Goal: Task Accomplishment & Management: Manage account settings

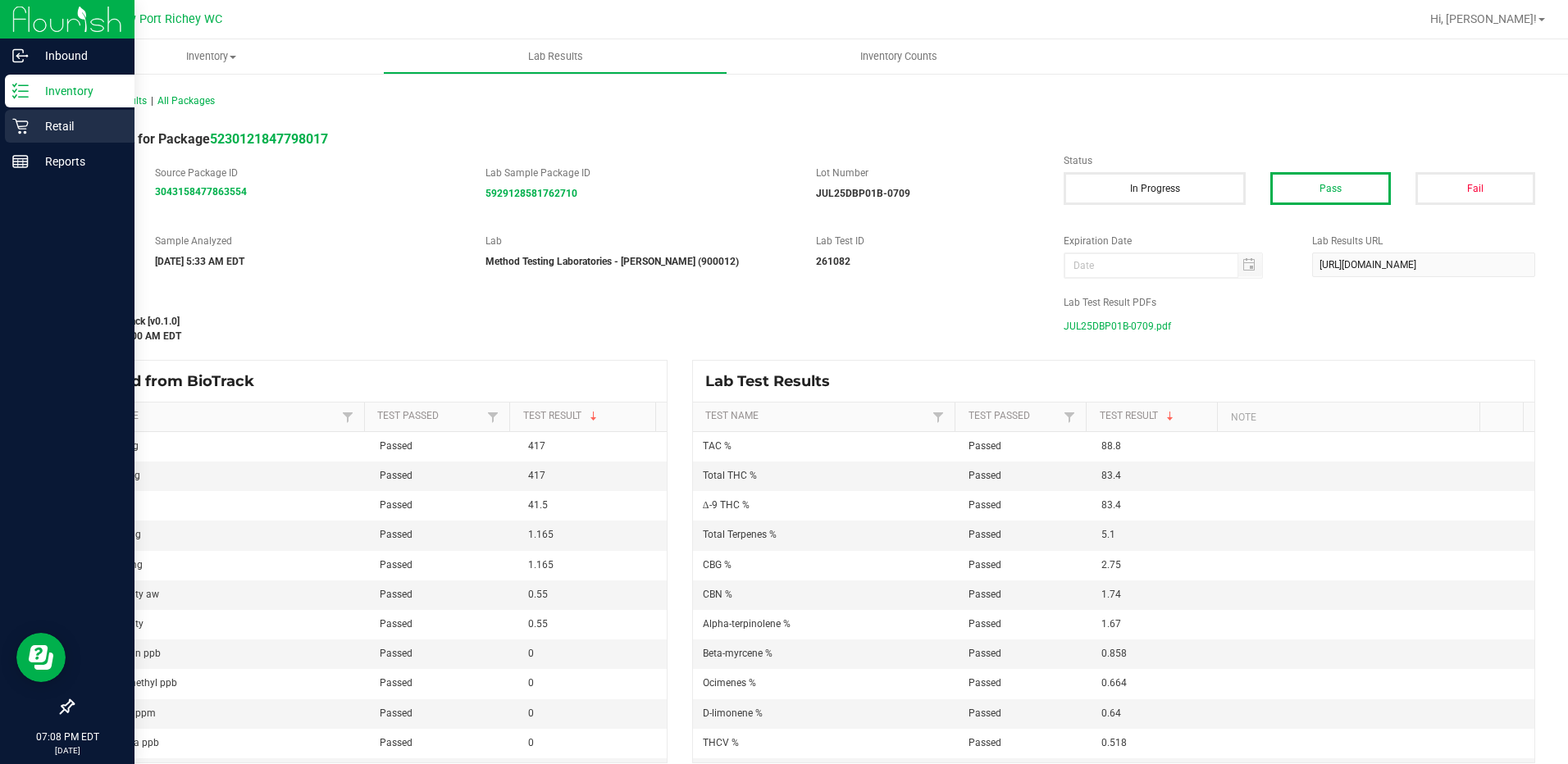
click at [63, 115] on div "Retail" at bounding box center [70, 127] width 129 height 33
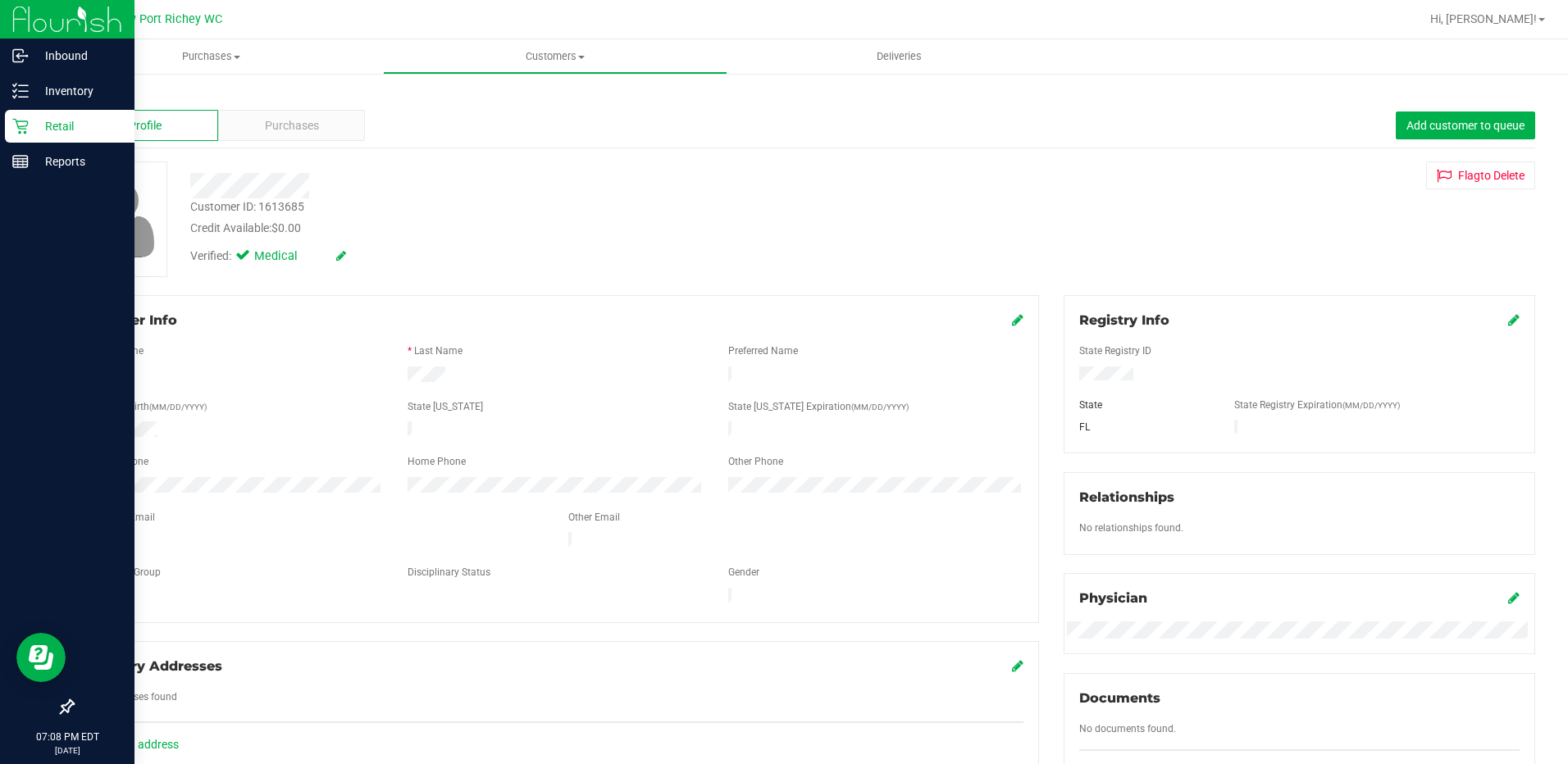
click at [86, 94] on link "Back" at bounding box center [86, 96] width 28 height 11
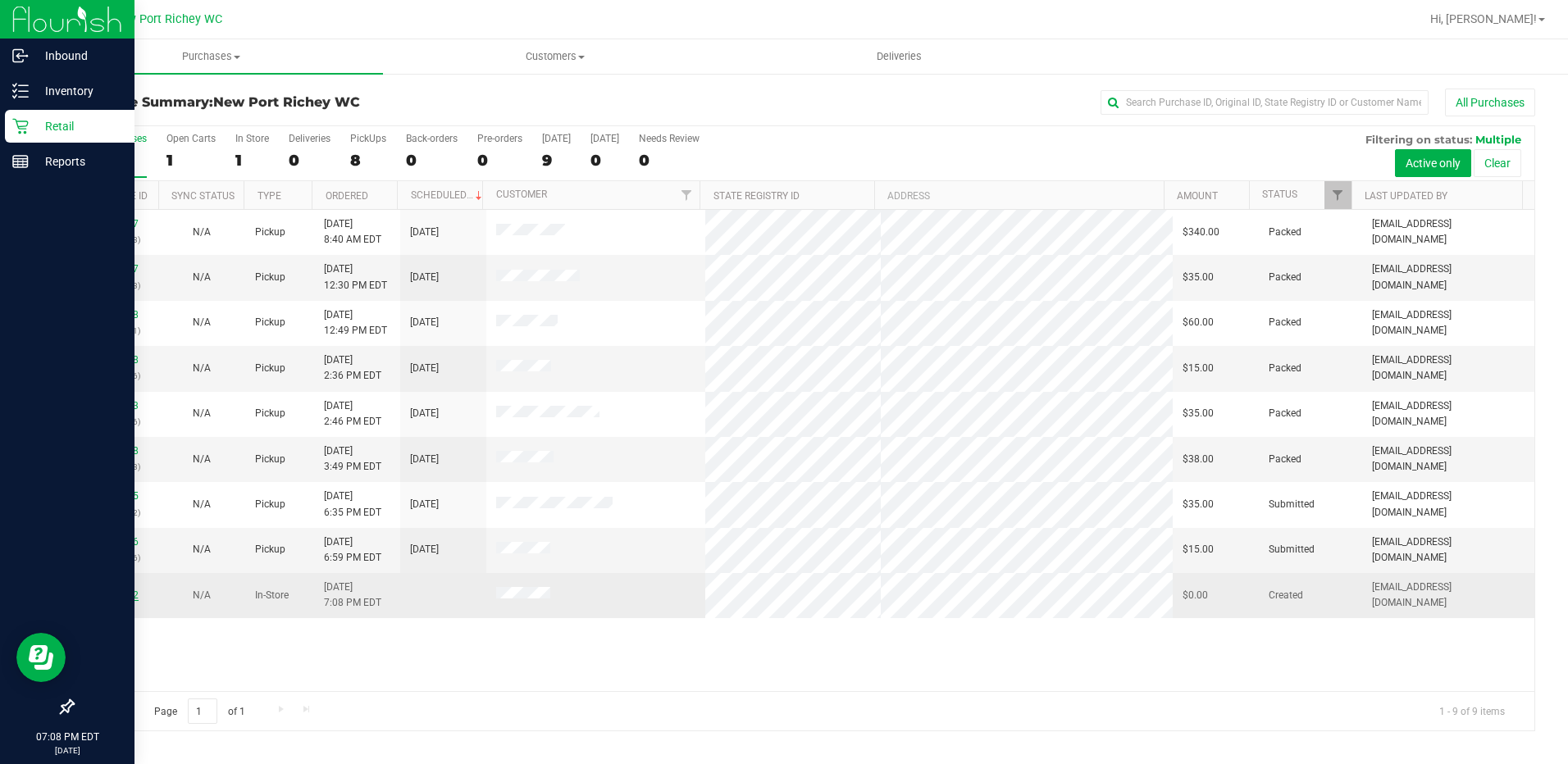
click at [132, 593] on link "11846872" at bounding box center [115, 594] width 46 height 11
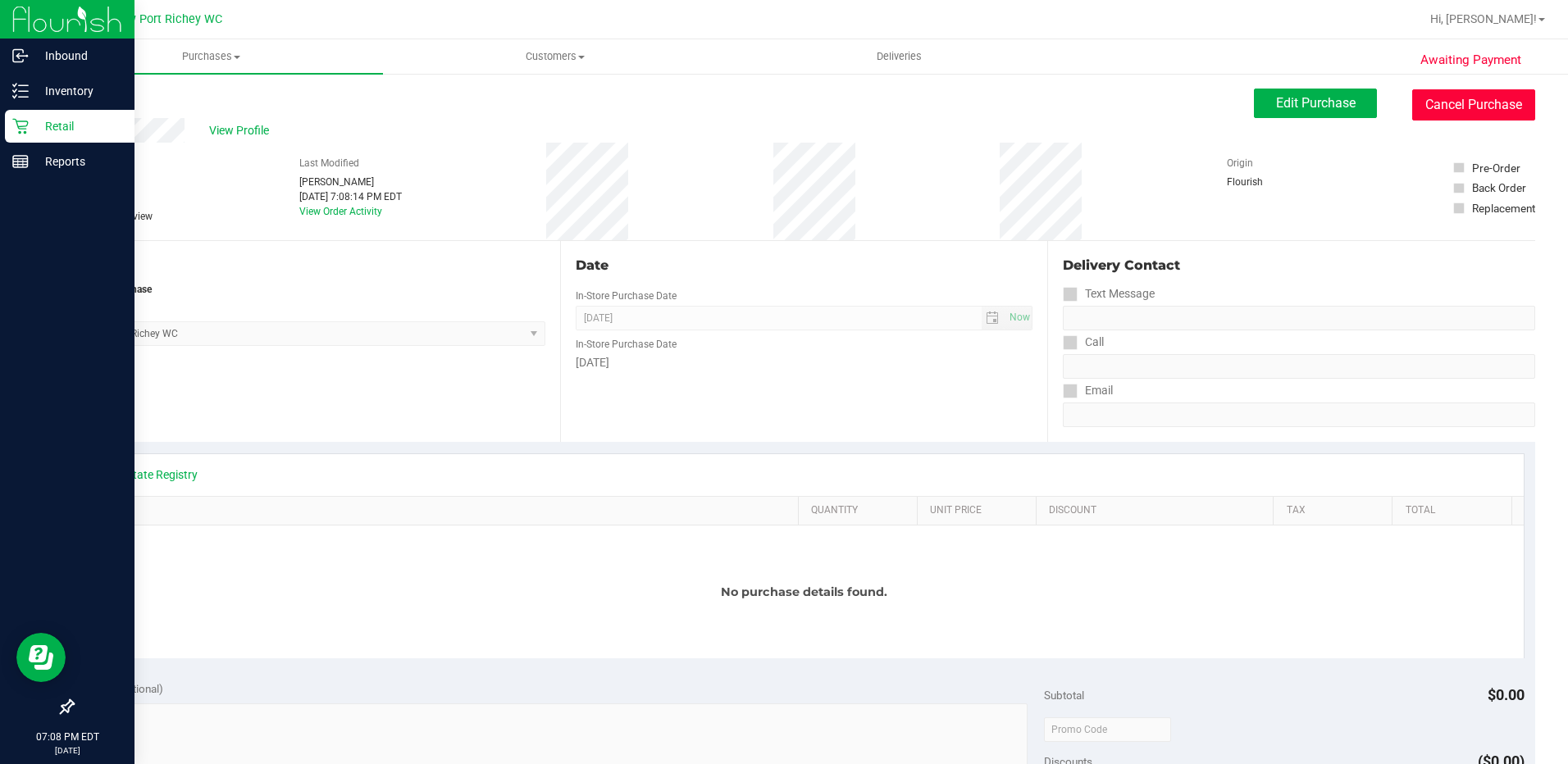
click at [1496, 105] on button "Cancel Purchase" at bounding box center [1473, 105] width 123 height 31
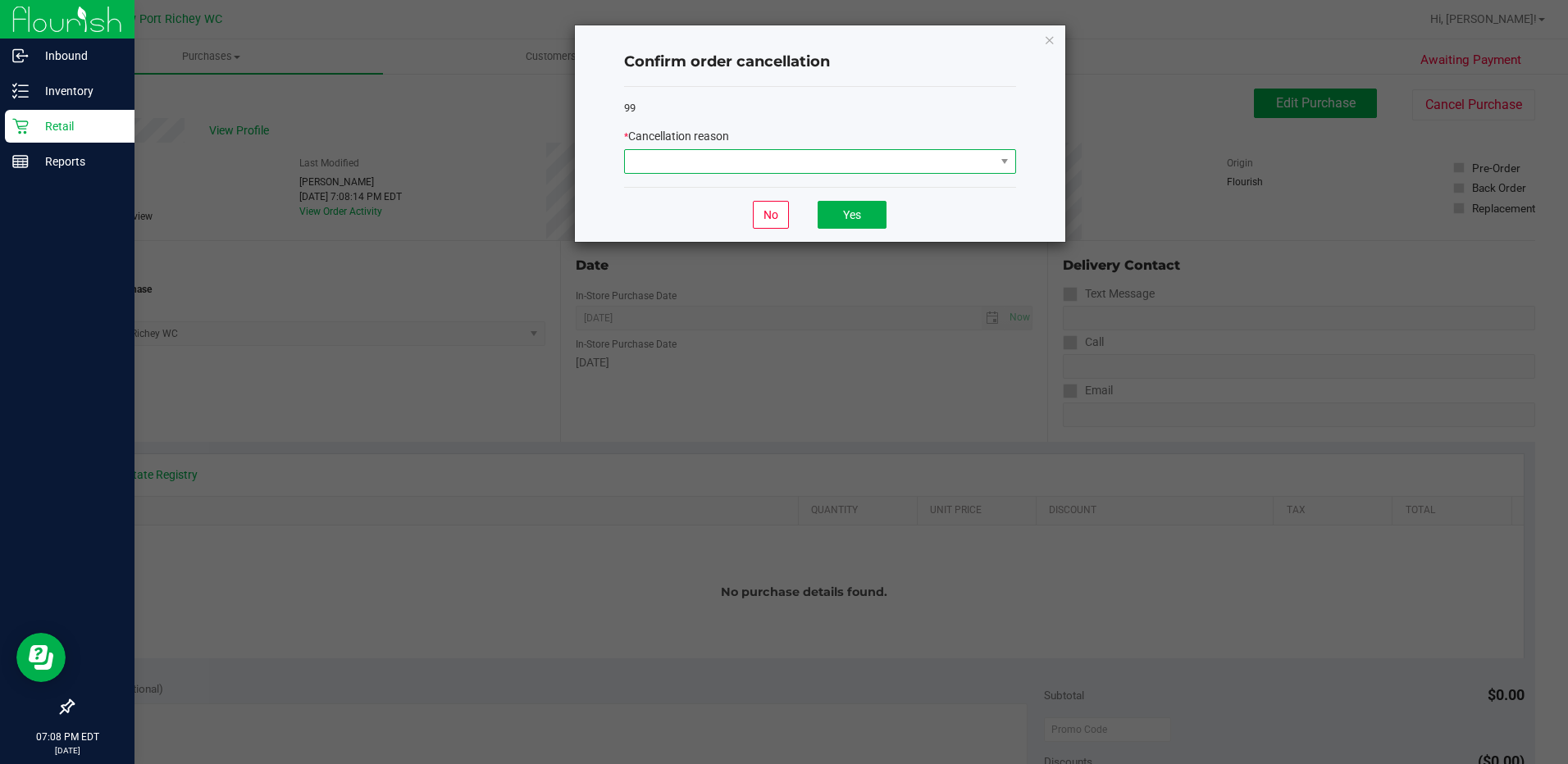
click at [983, 162] on span at bounding box center [809, 161] width 370 height 23
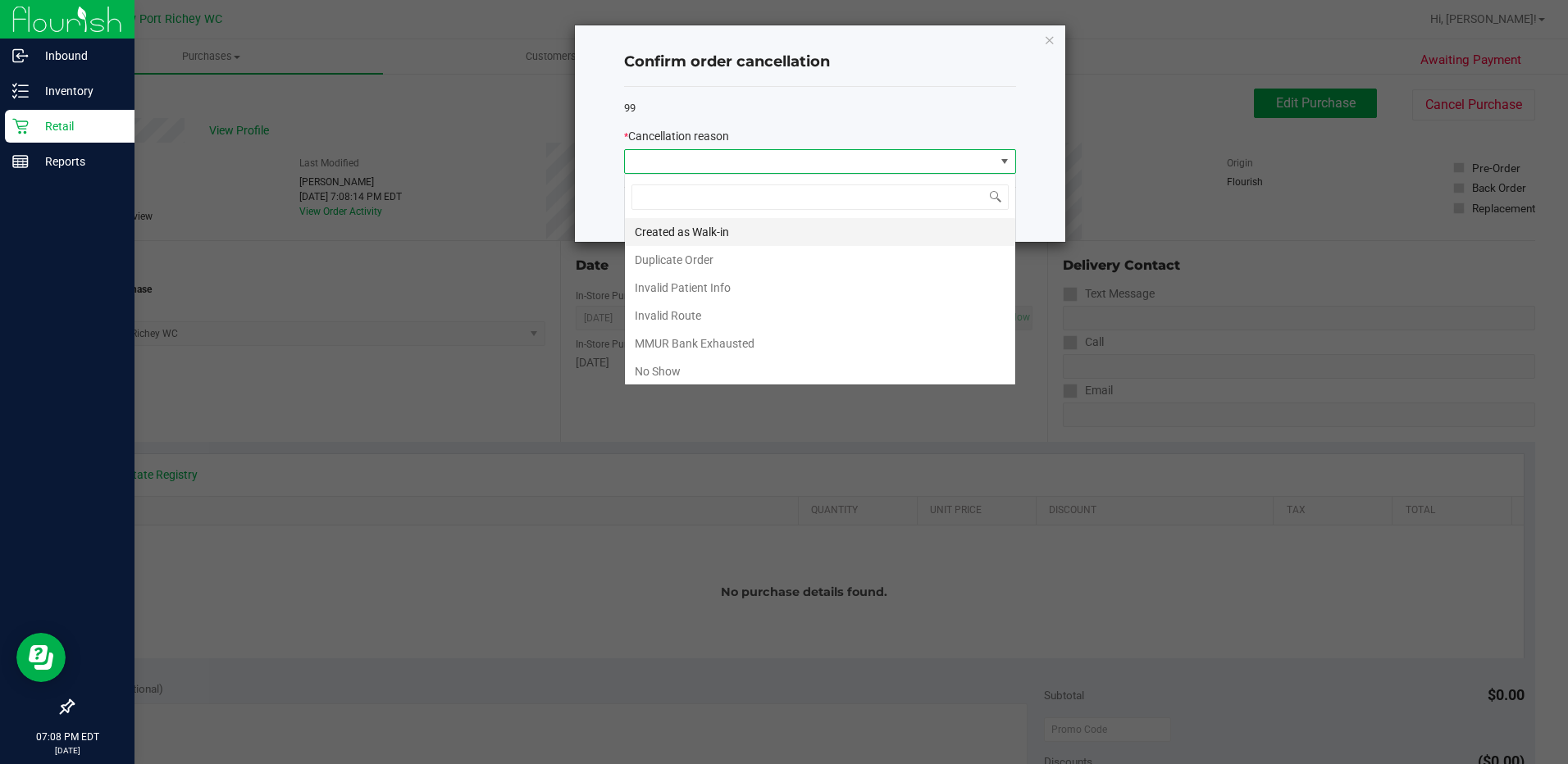
scroll to position [25, 392]
click at [789, 266] on li "Duplicate Order" at bounding box center [819, 260] width 390 height 28
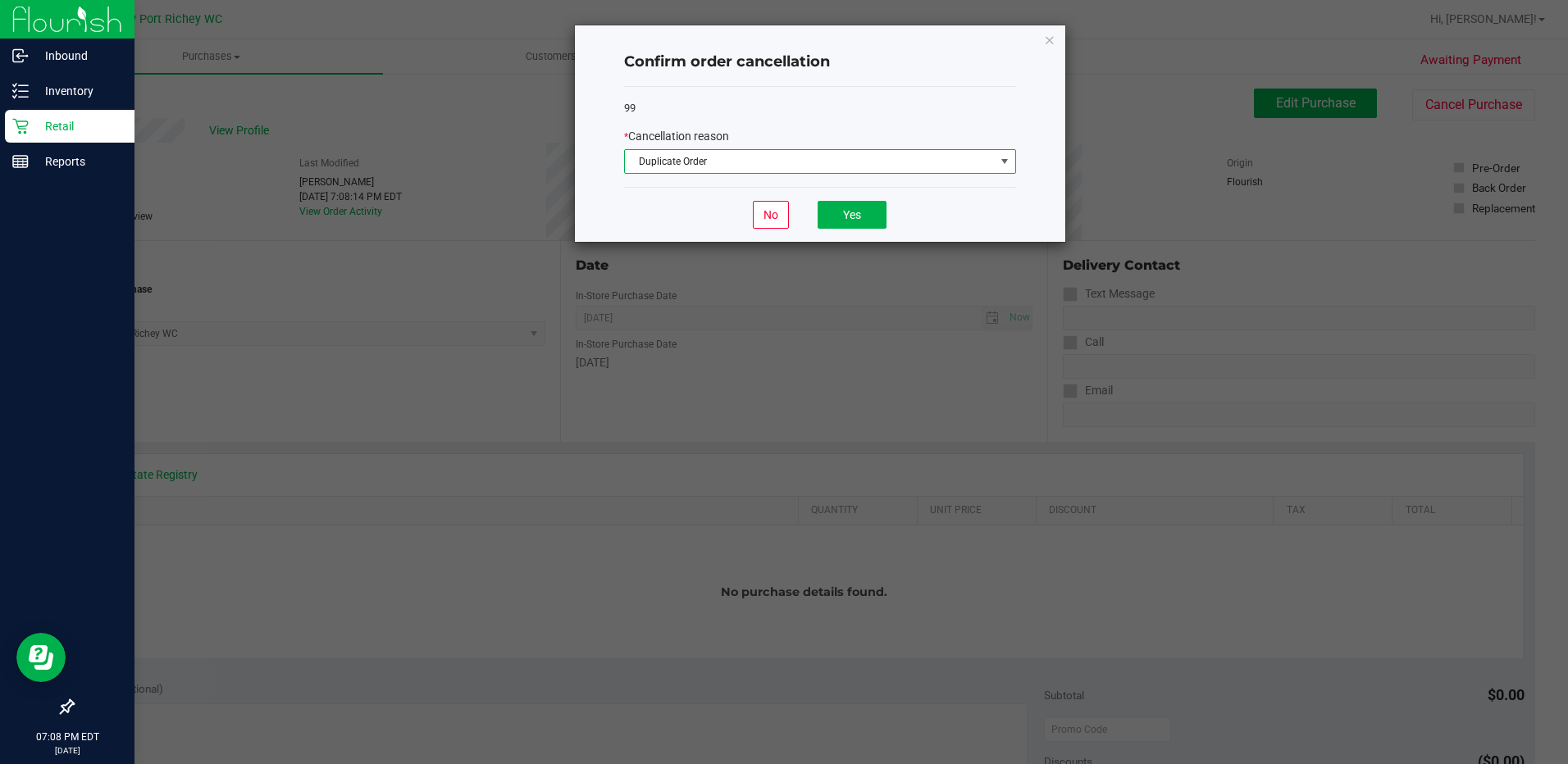
click at [848, 197] on div "No Yes" at bounding box center [819, 214] width 392 height 55
click at [845, 219] on button "Yes" at bounding box center [852, 214] width 69 height 28
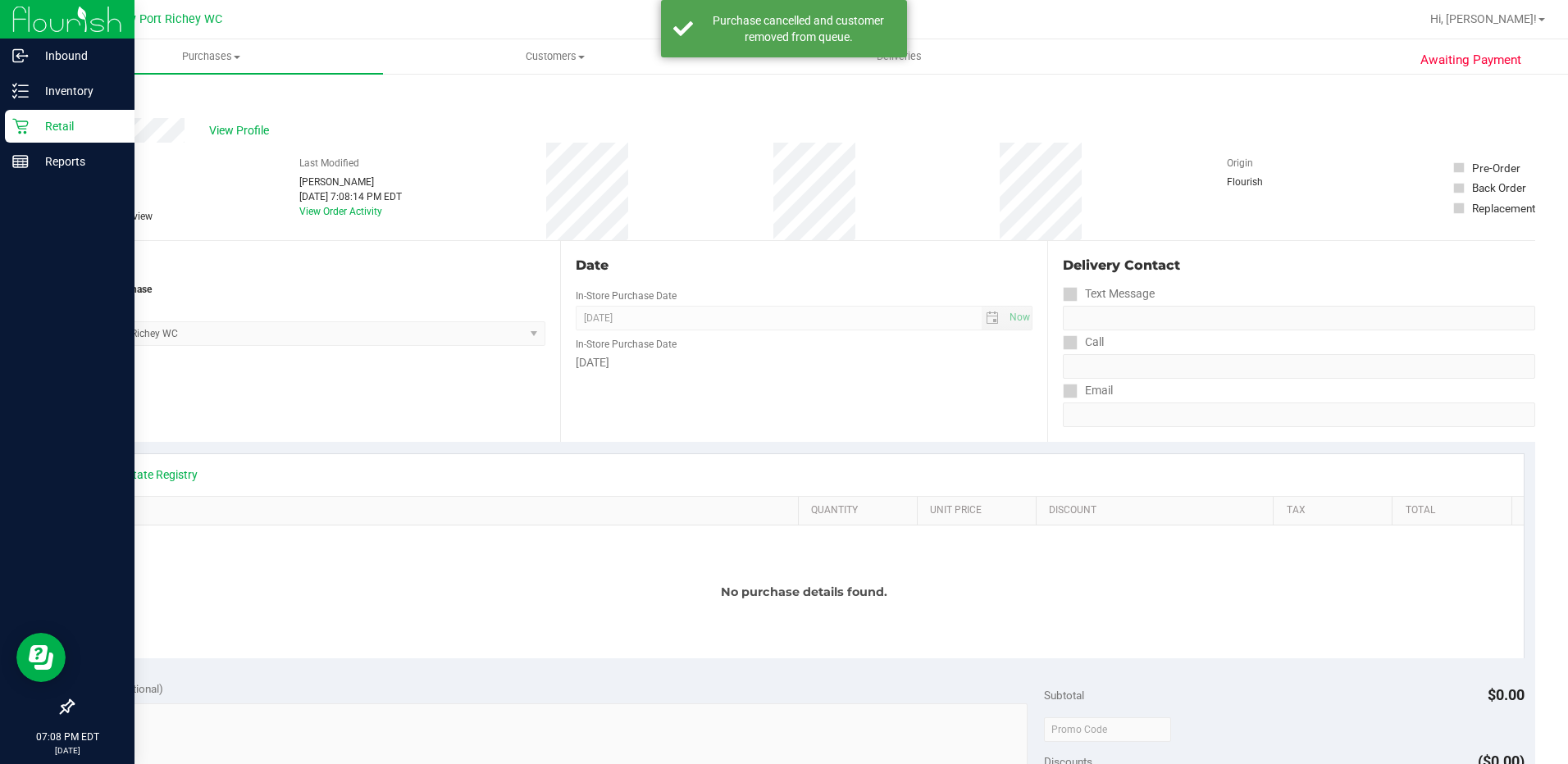
click at [79, 96] on link "Back" at bounding box center [84, 98] width 25 height 11
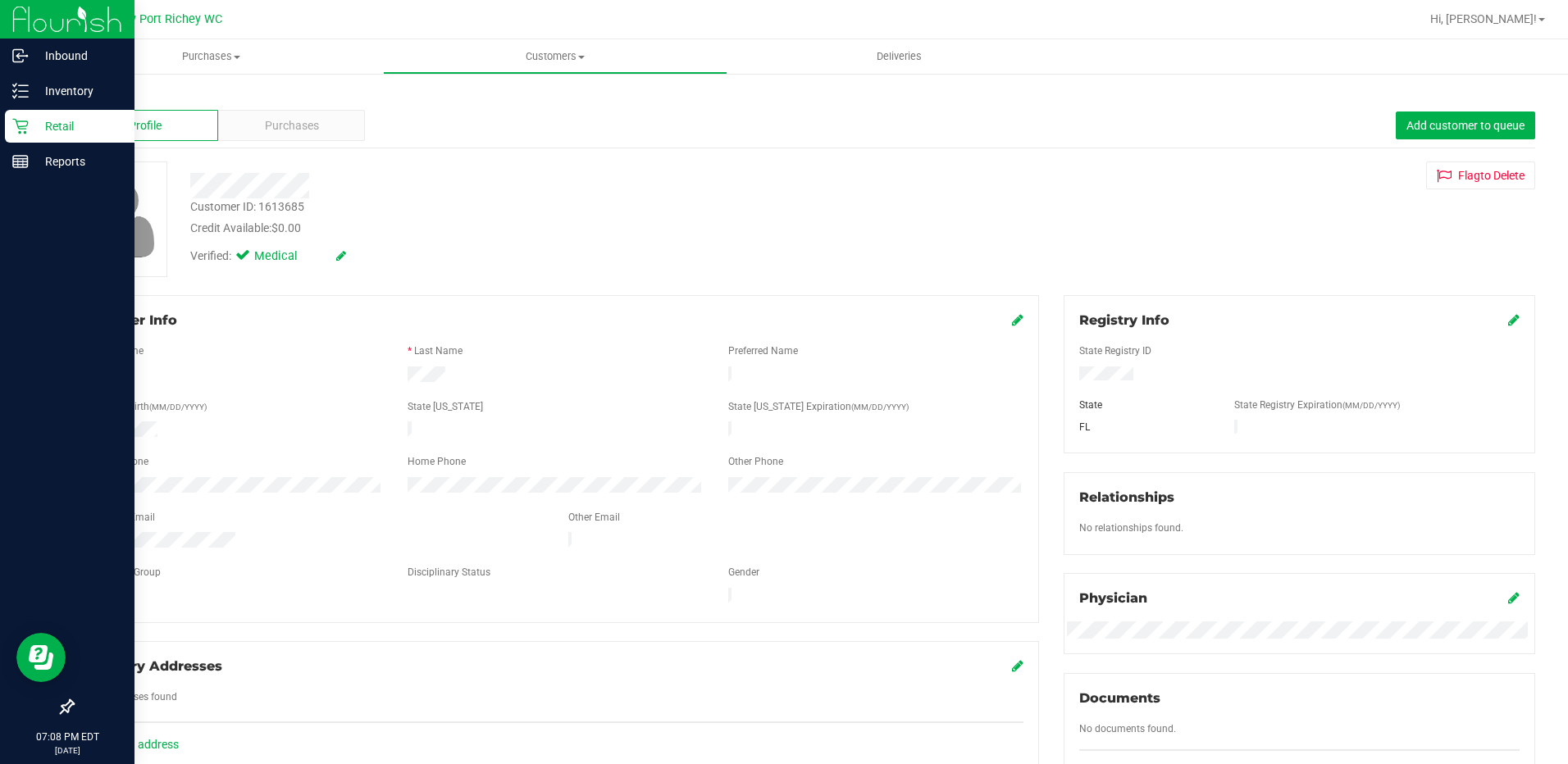
click at [91, 98] on link "Back" at bounding box center [86, 96] width 28 height 11
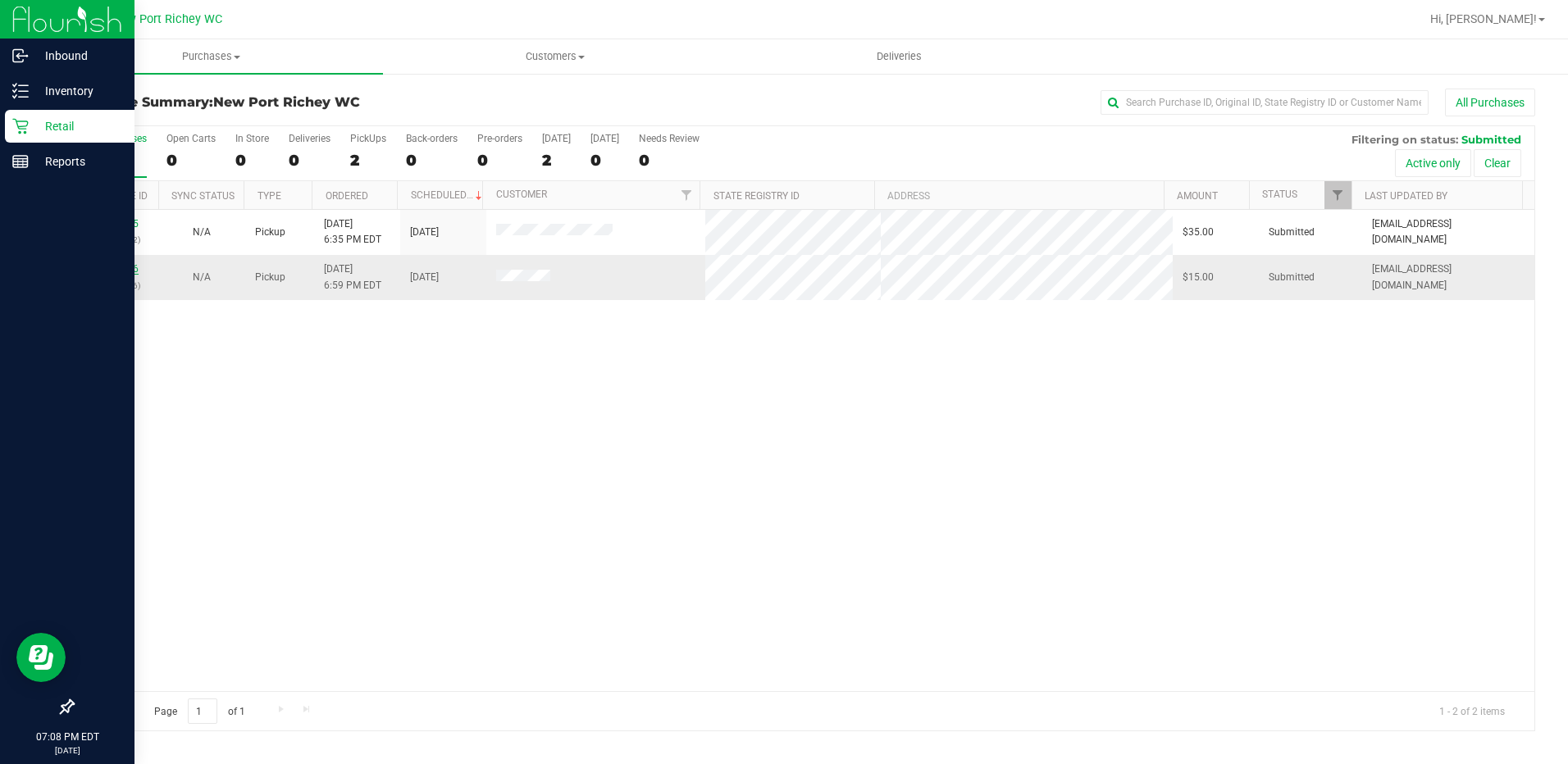
click at [129, 266] on link "11846816" at bounding box center [115, 269] width 46 height 11
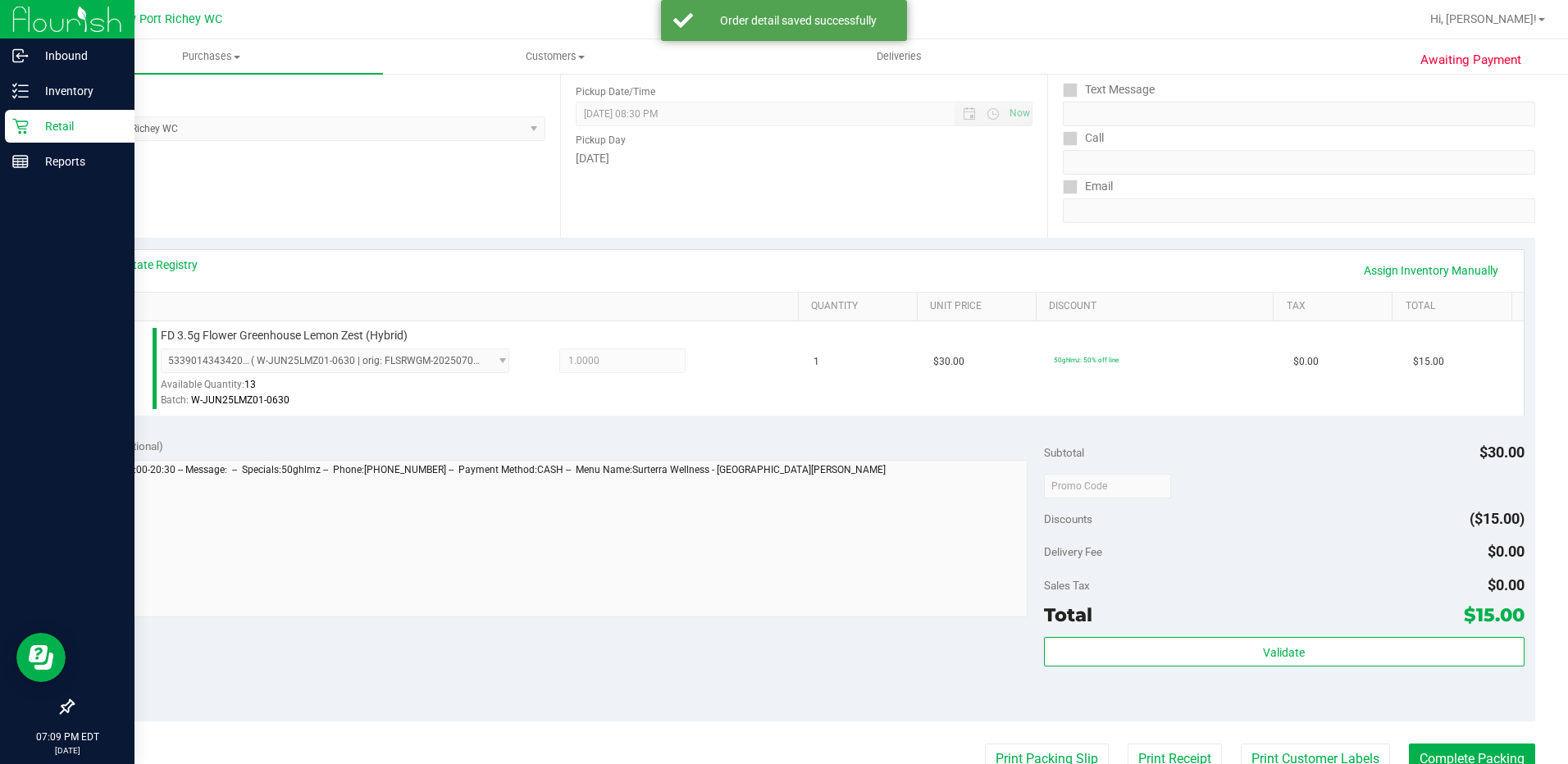
scroll to position [328, 0]
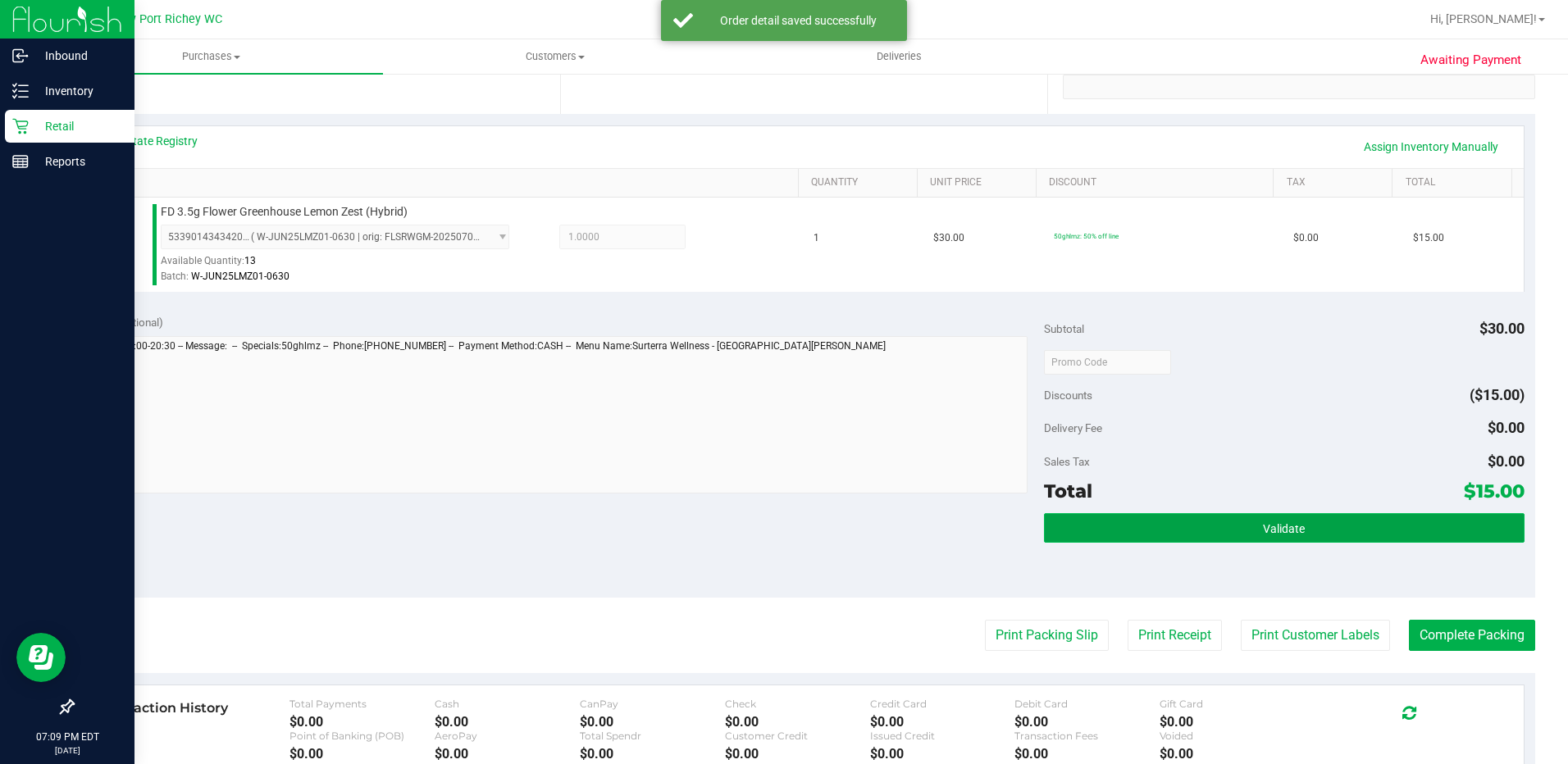
click at [1298, 532] on button "Validate" at bounding box center [1285, 528] width 481 height 29
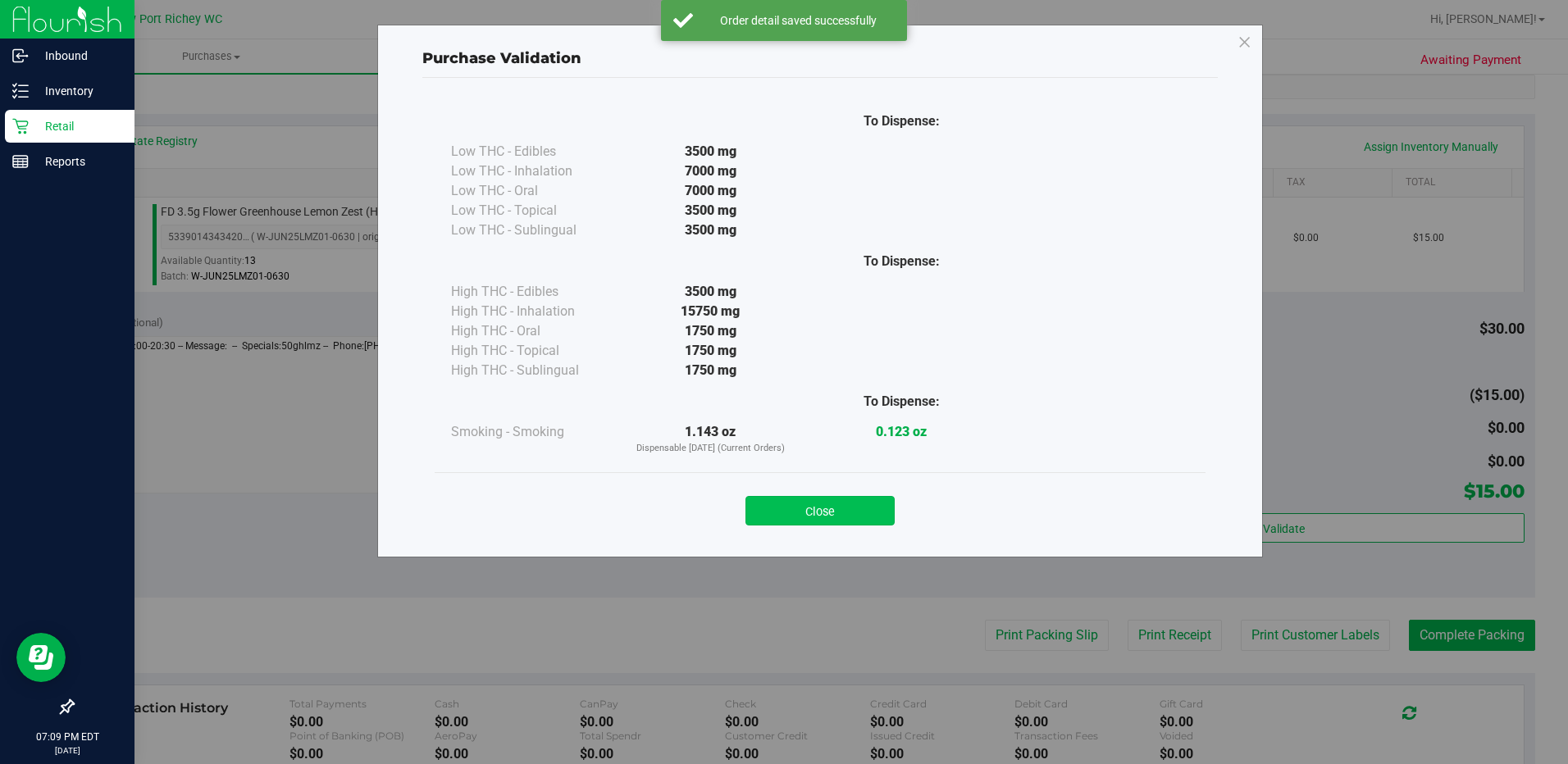
click at [824, 499] on button "Close" at bounding box center [819, 511] width 149 height 29
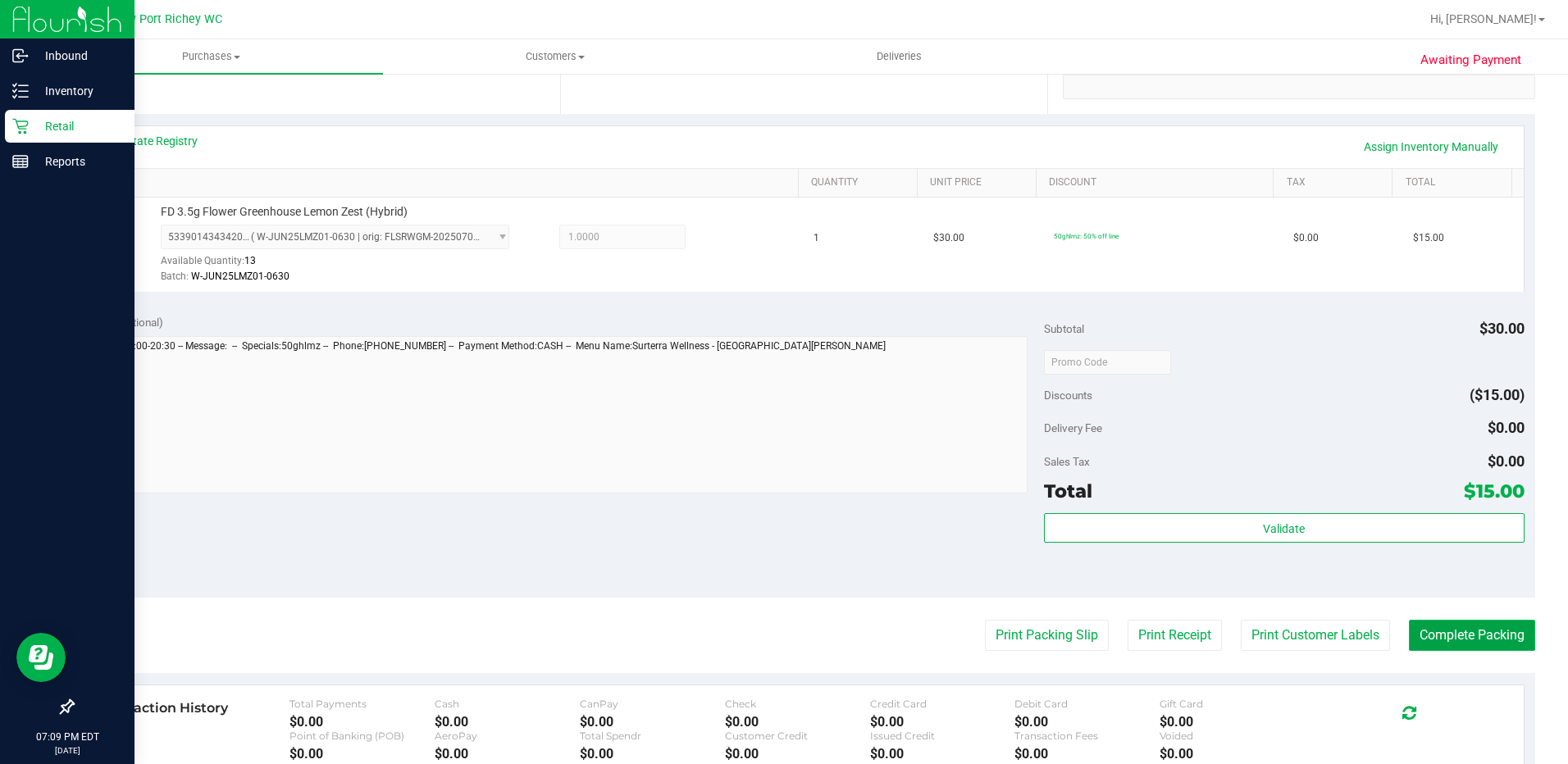
click at [1451, 642] on button "Complete Packing" at bounding box center [1472, 636] width 127 height 31
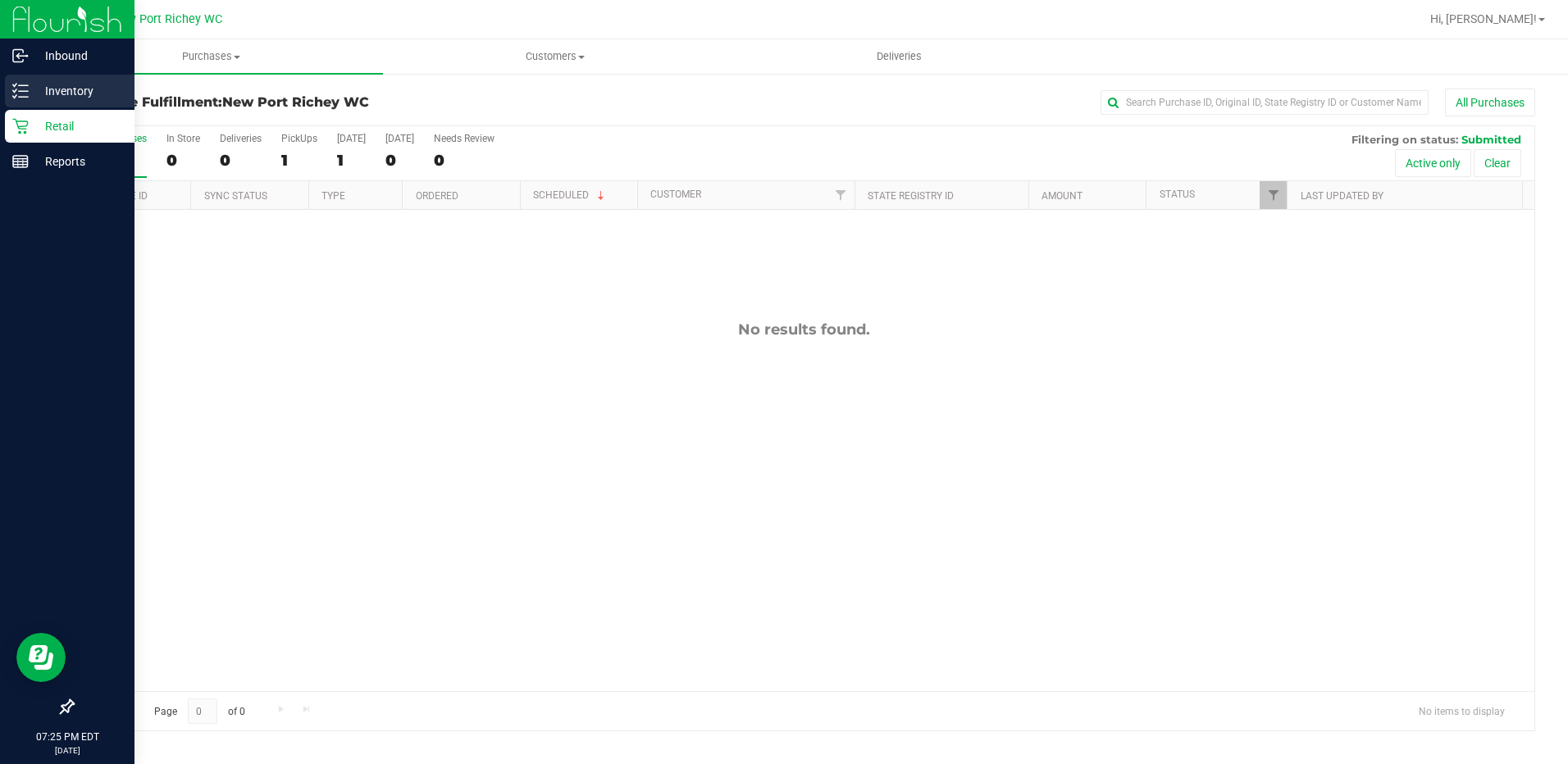
click at [72, 80] on div "Inventory" at bounding box center [70, 91] width 129 height 33
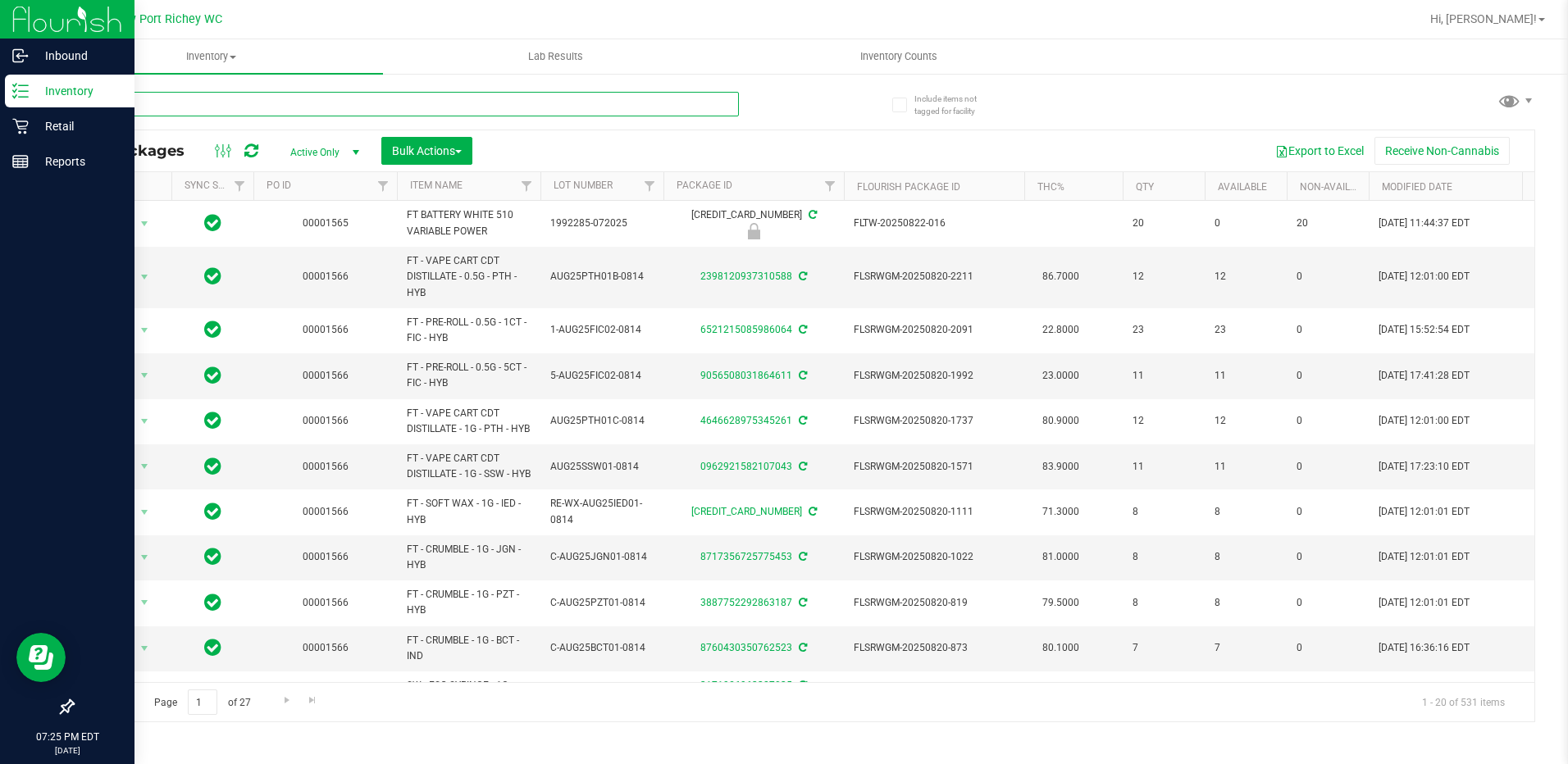
click at [204, 108] on input "text" at bounding box center [406, 104] width 667 height 25
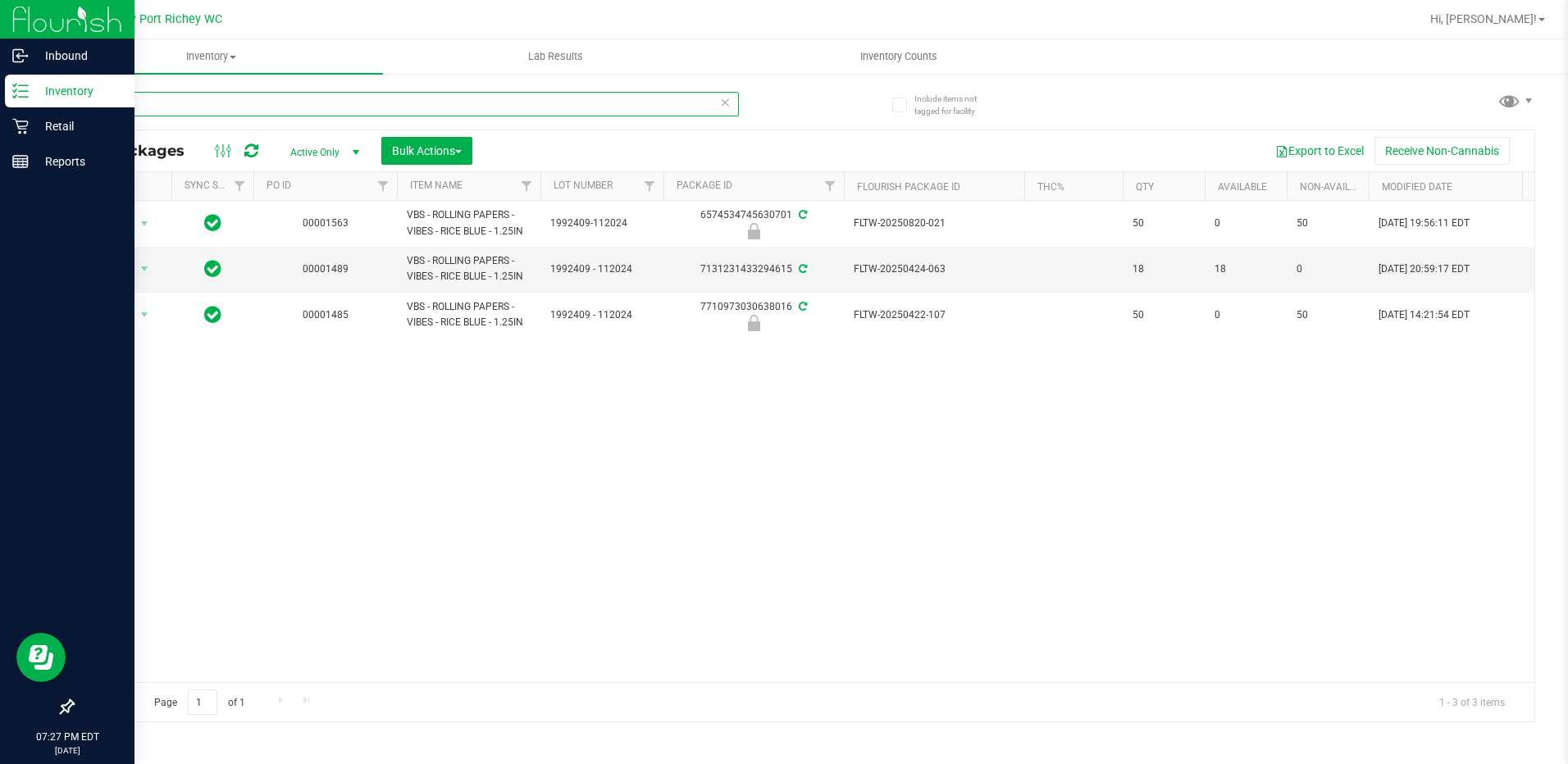
type input "vibes"
click at [33, 127] on p "Retail" at bounding box center [78, 126] width 98 height 20
